Goal: Task Accomplishment & Management: Manage account settings

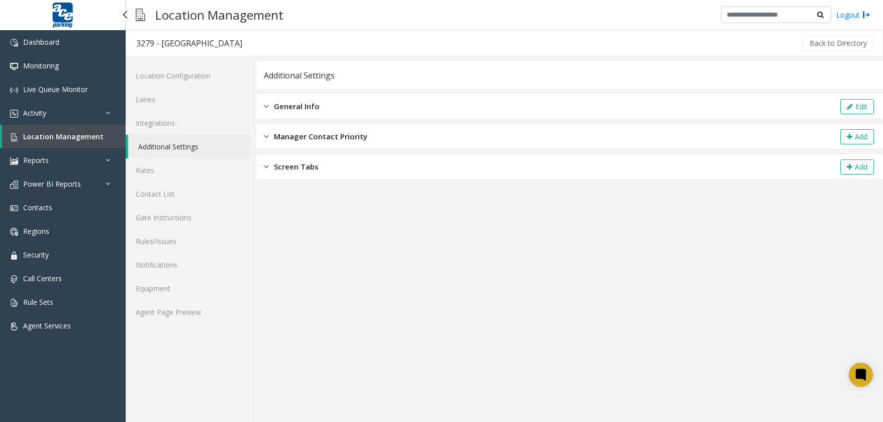
drag, startPoint x: 0, startPoint y: 0, endPoint x: 89, endPoint y: 133, distance: 160.5
click at [89, 133] on span "Location Management" at bounding box center [63, 137] width 80 height 10
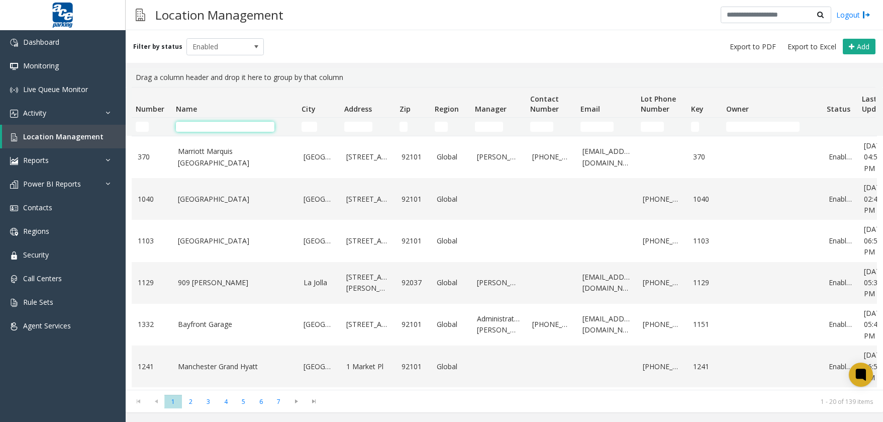
click at [206, 127] on input "Name Filter" at bounding box center [225, 127] width 99 height 10
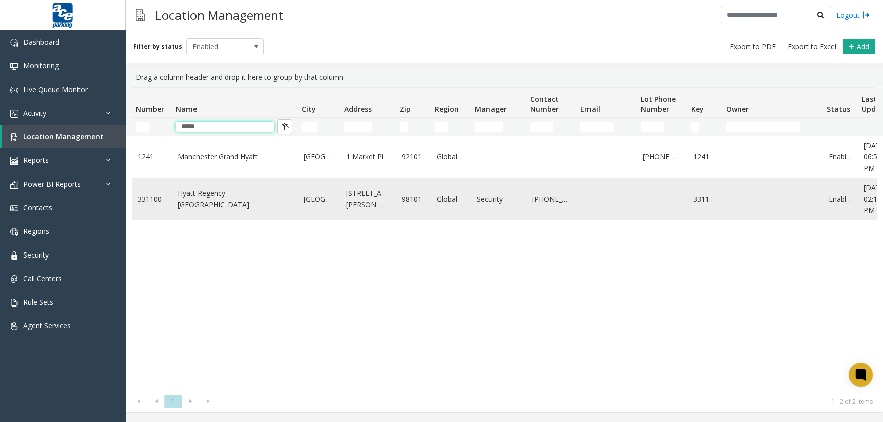
type input "*****"
click at [217, 198] on link "Hyatt Regency [GEOGRAPHIC_DATA]" at bounding box center [235, 199] width 114 height 23
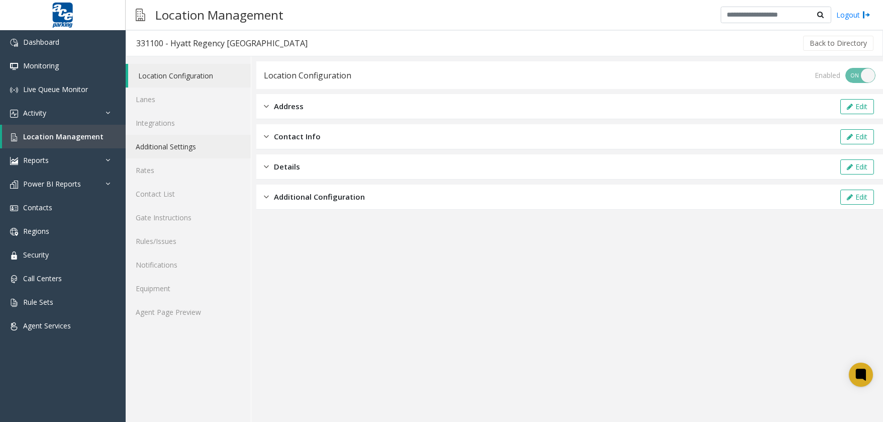
click at [196, 150] on link "Additional Settings" at bounding box center [188, 147] width 125 height 24
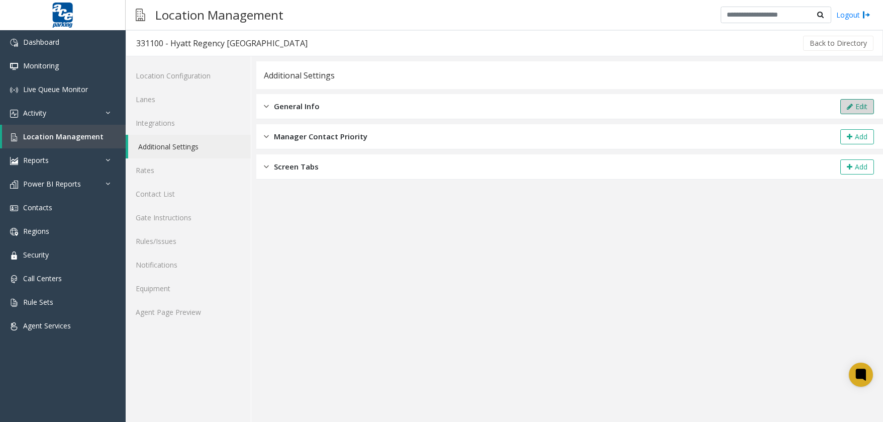
click at [849, 110] on button "Edit" at bounding box center [858, 106] width 34 height 15
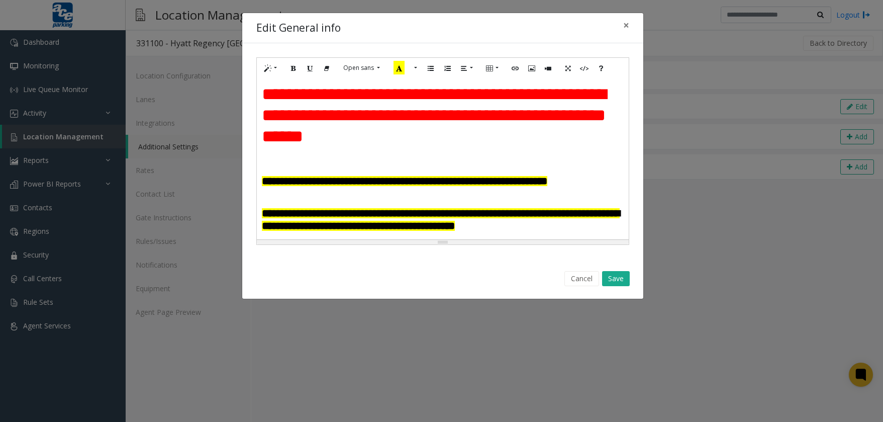
click at [305, 154] on h1 at bounding box center [443, 160] width 362 height 21
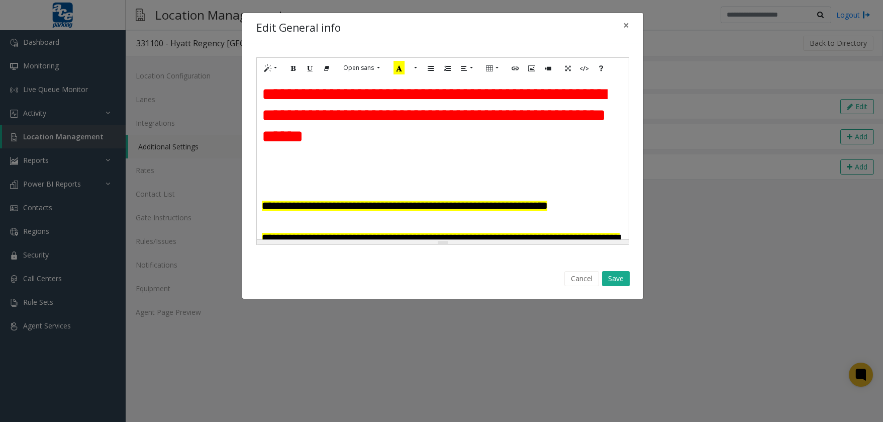
paste div
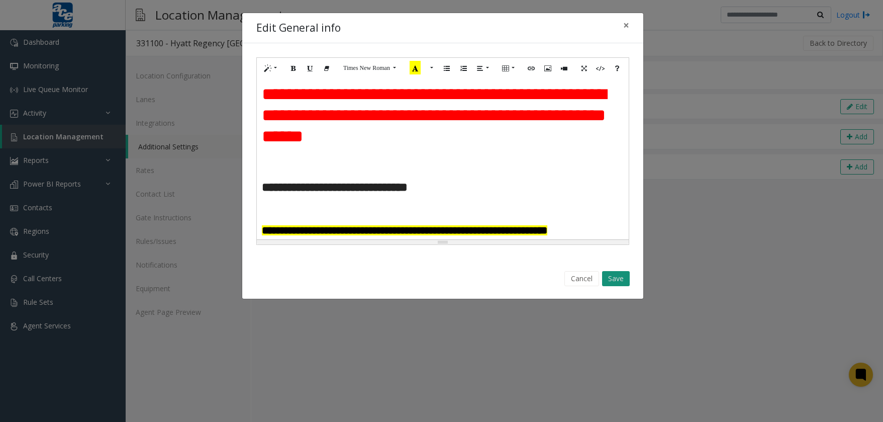
click at [619, 279] on button "Save" at bounding box center [616, 278] width 28 height 15
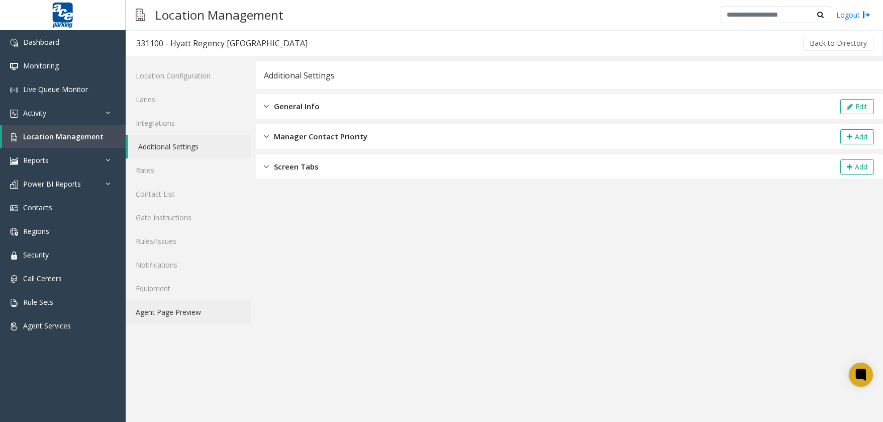
click at [155, 309] on link "Agent Page Preview" at bounding box center [188, 312] width 125 height 24
